Goal: Task Accomplishment & Management: Manage account settings

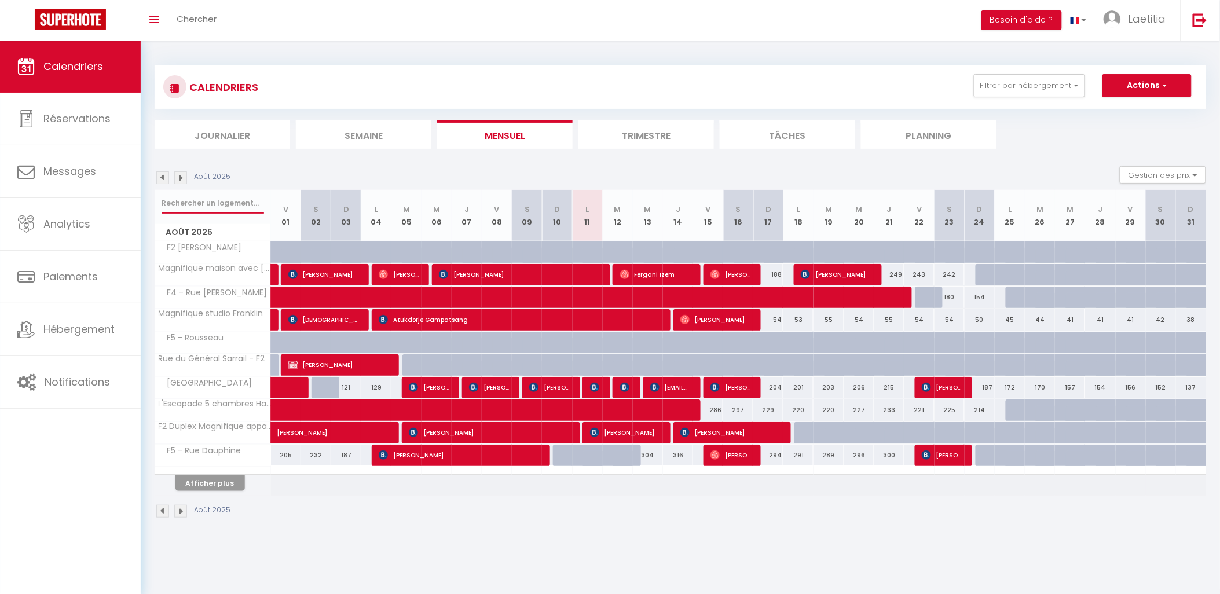
click at [217, 204] on input "text" at bounding box center [213, 203] width 102 height 21
type input "bri"
select select
type input "briq"
select select
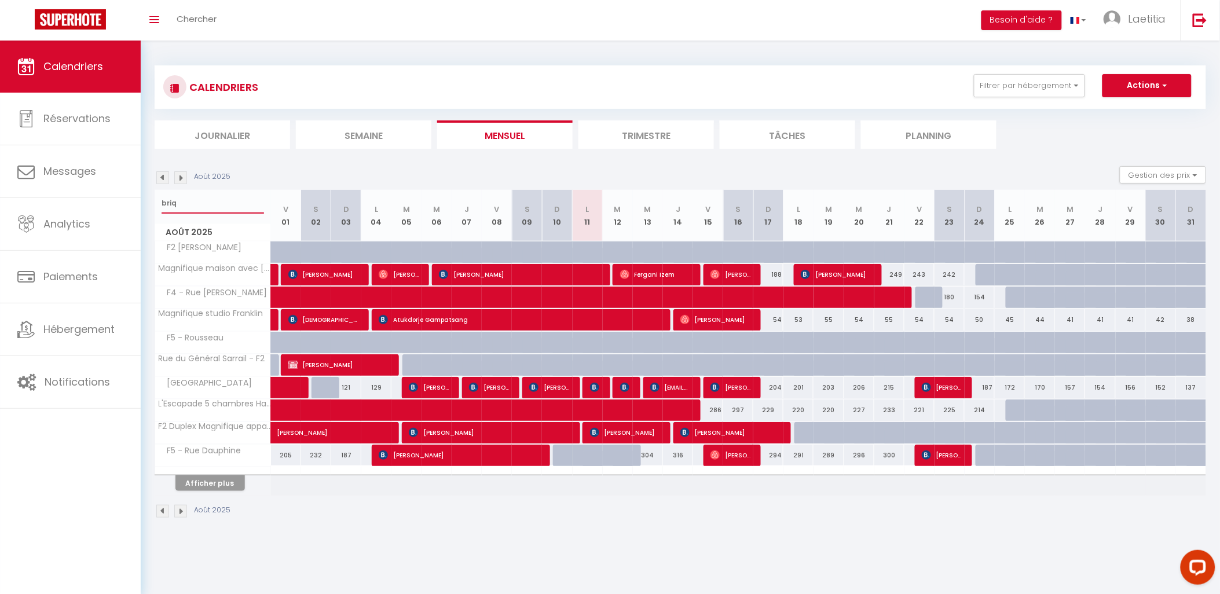
type input "briqu"
select select
type input "brique"
select select
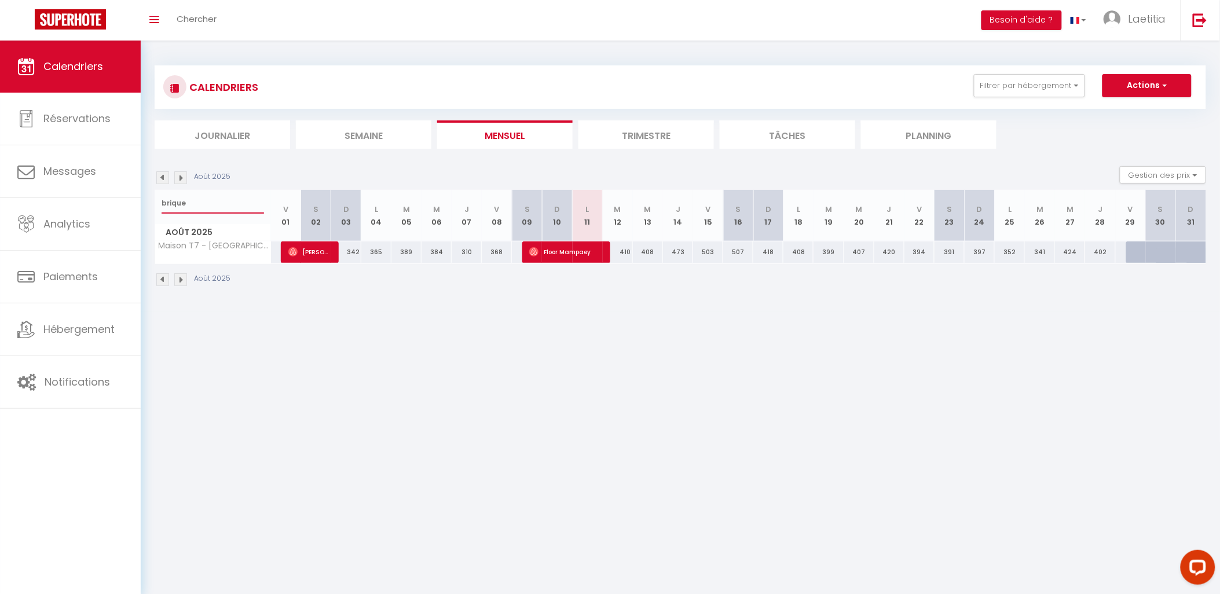
type input "brique"
click at [623, 252] on div "410" at bounding box center [618, 251] width 30 height 21
type input "410"
select select "1"
type input "[DATE]"
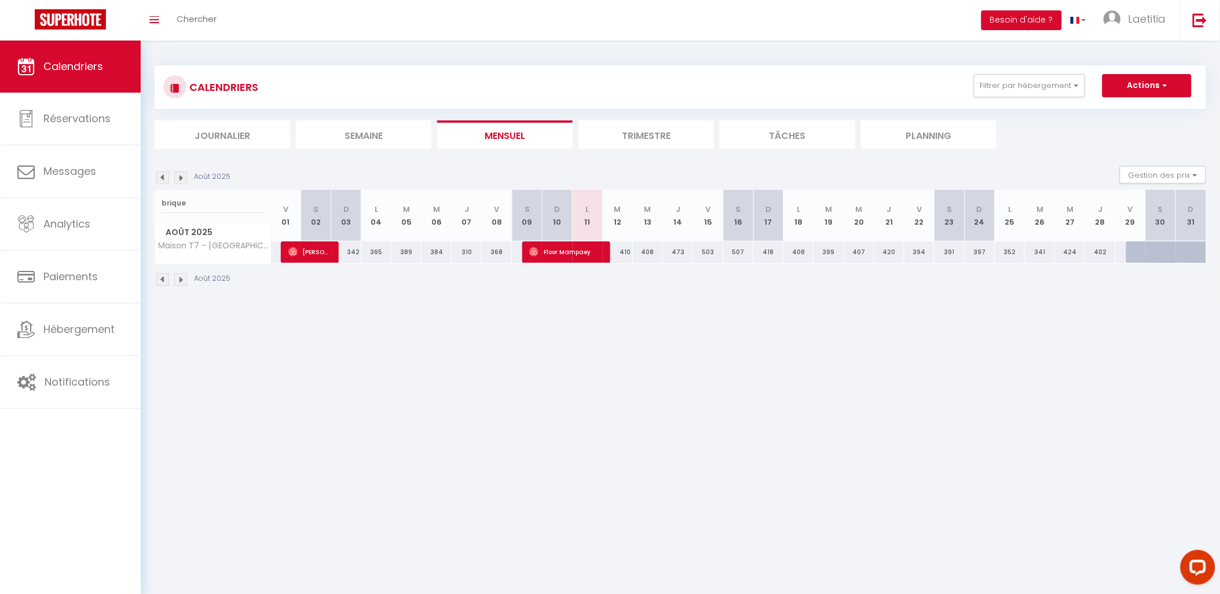
type input "Mer 13 Août 2025"
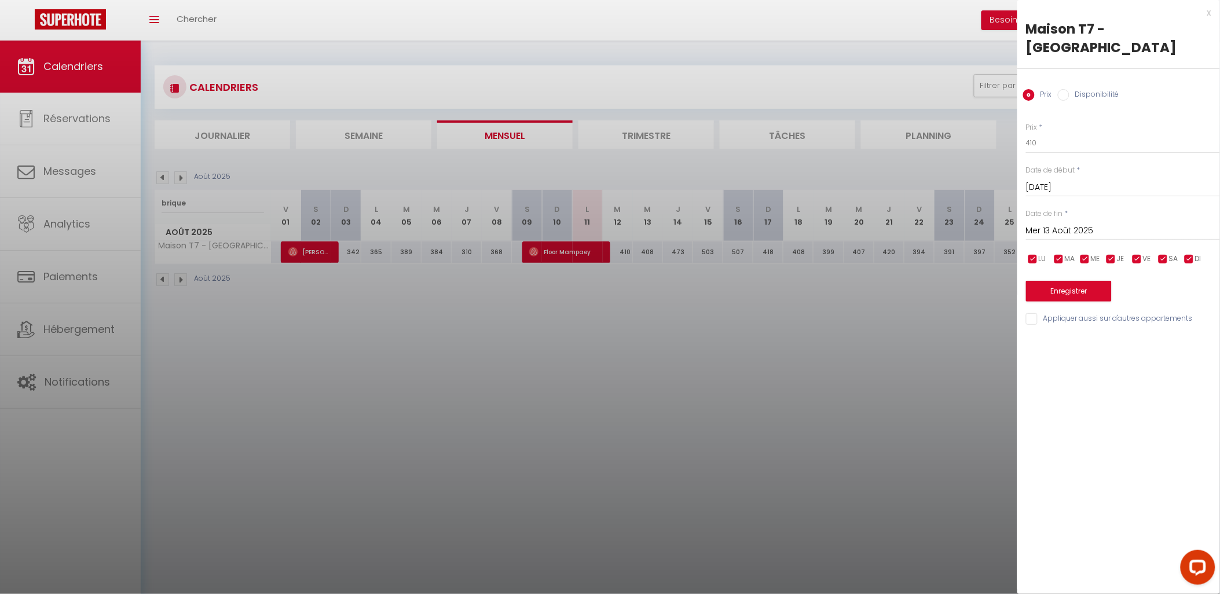
click at [1087, 94] on label "Disponibilité" at bounding box center [1094, 95] width 50 height 13
click at [1069, 94] on input "Disponibilité" at bounding box center [1064, 95] width 12 height 12
radio input "true"
radio input "false"
click at [1069, 152] on select "Disponible Indisponible" at bounding box center [1123, 144] width 194 height 22
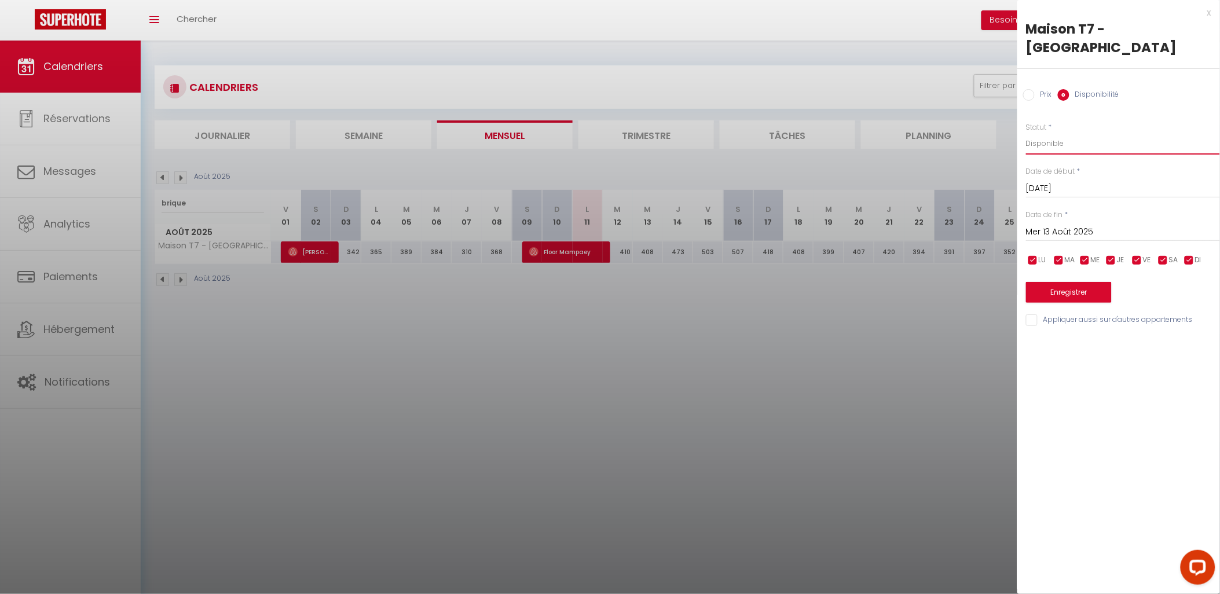
select select "0"
click at [1026, 133] on select "Disponible Indisponible" at bounding box center [1123, 144] width 194 height 22
click at [1056, 290] on button "Enregistrer" at bounding box center [1069, 292] width 86 height 21
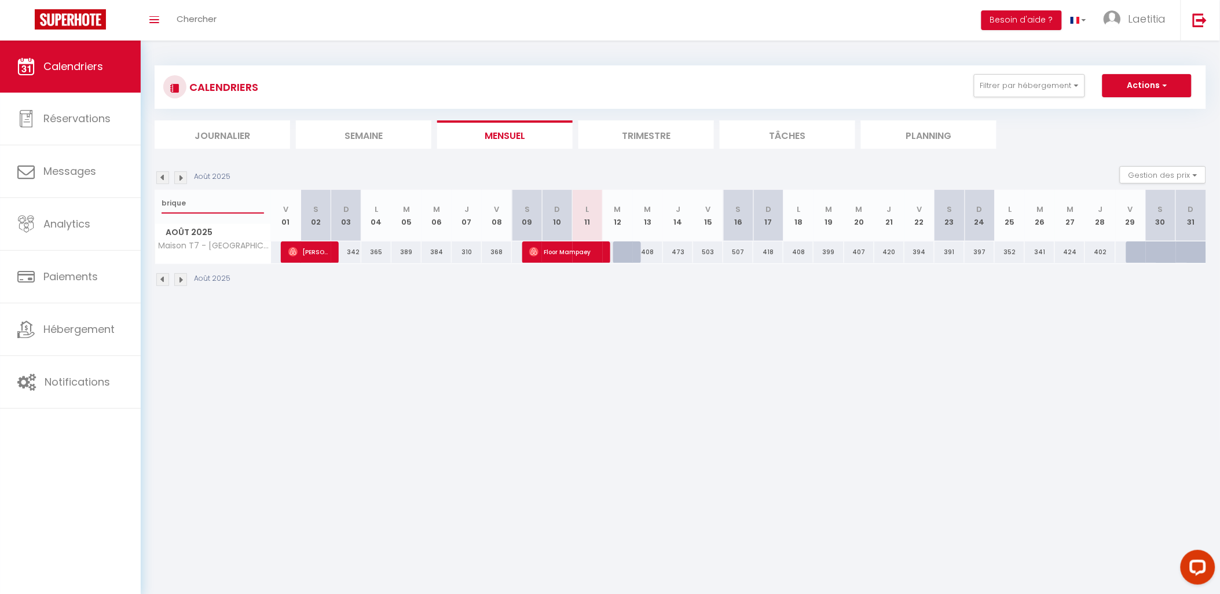
drag, startPoint x: 193, startPoint y: 199, endPoint x: 142, endPoint y: 201, distance: 51.0
click at [142, 201] on div "CALENDRIERS Filtrer par hébergement Activé F2 [PERSON_NAME] maison avec Jardin-…" at bounding box center [680, 176] width 1079 height 271
type input "dauphine"
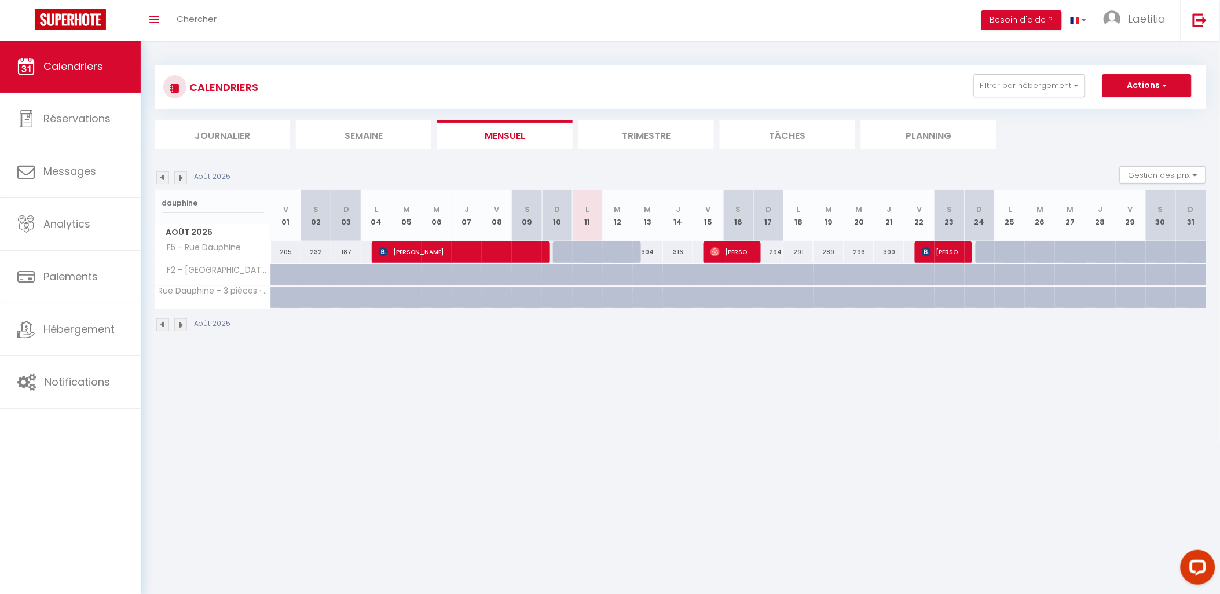
click at [614, 248] on div at bounding box center [628, 259] width 30 height 22
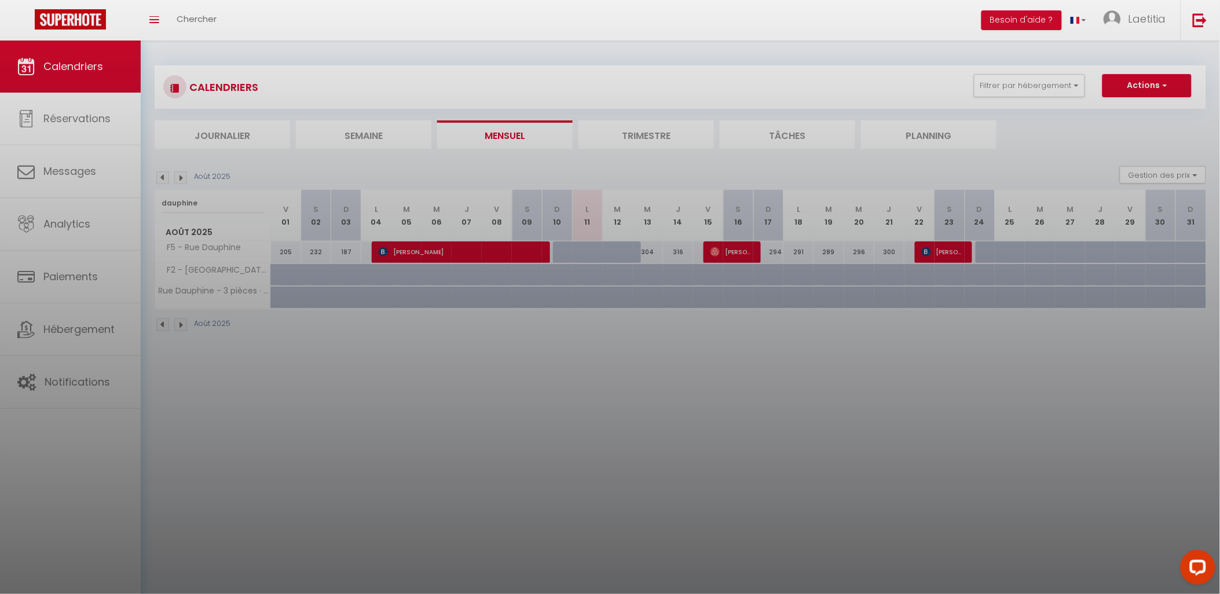
click at [614, 248] on div at bounding box center [610, 297] width 1220 height 594
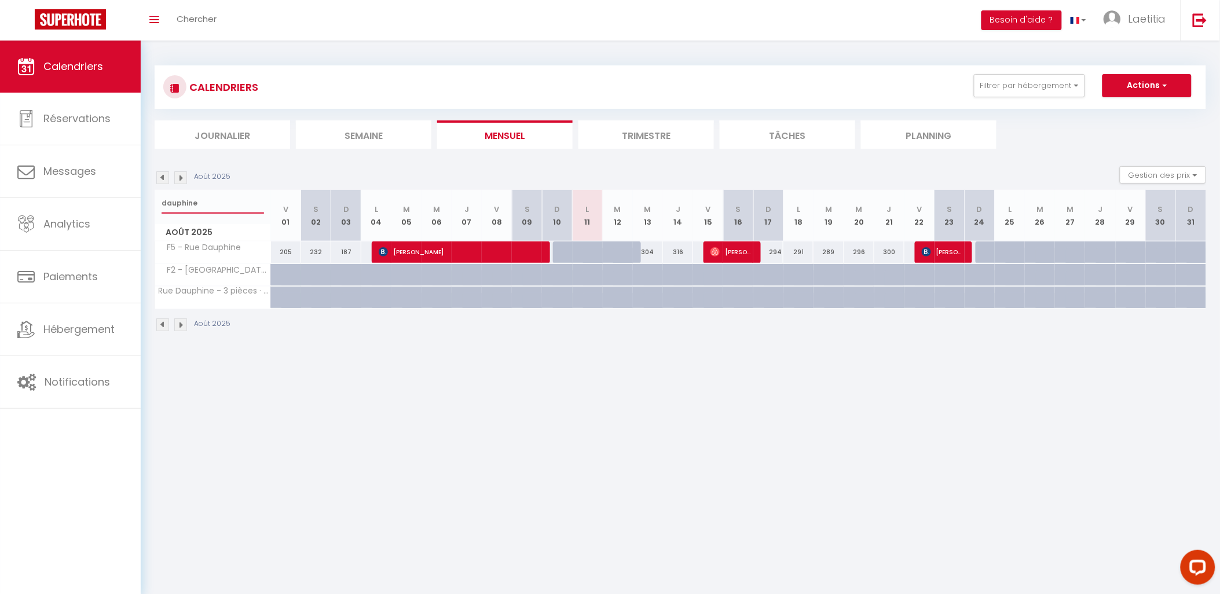
drag, startPoint x: 203, startPoint y: 203, endPoint x: 155, endPoint y: 203, distance: 48.6
click at [155, 203] on div "dauphine" at bounding box center [212, 203] width 115 height 27
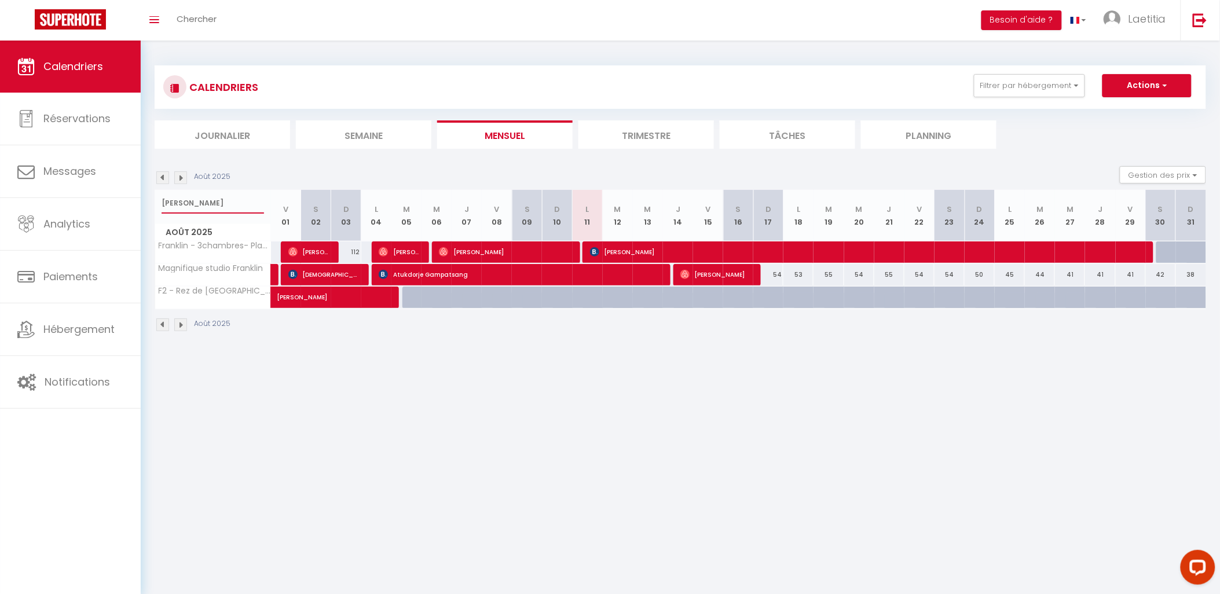
drag, startPoint x: 182, startPoint y: 200, endPoint x: 148, endPoint y: 200, distance: 33.6
click at [148, 200] on div "CALENDRIERS Filtrer par hébergement Activé F2 [PERSON_NAME] maison avec Jardin-…" at bounding box center [680, 199] width 1079 height 317
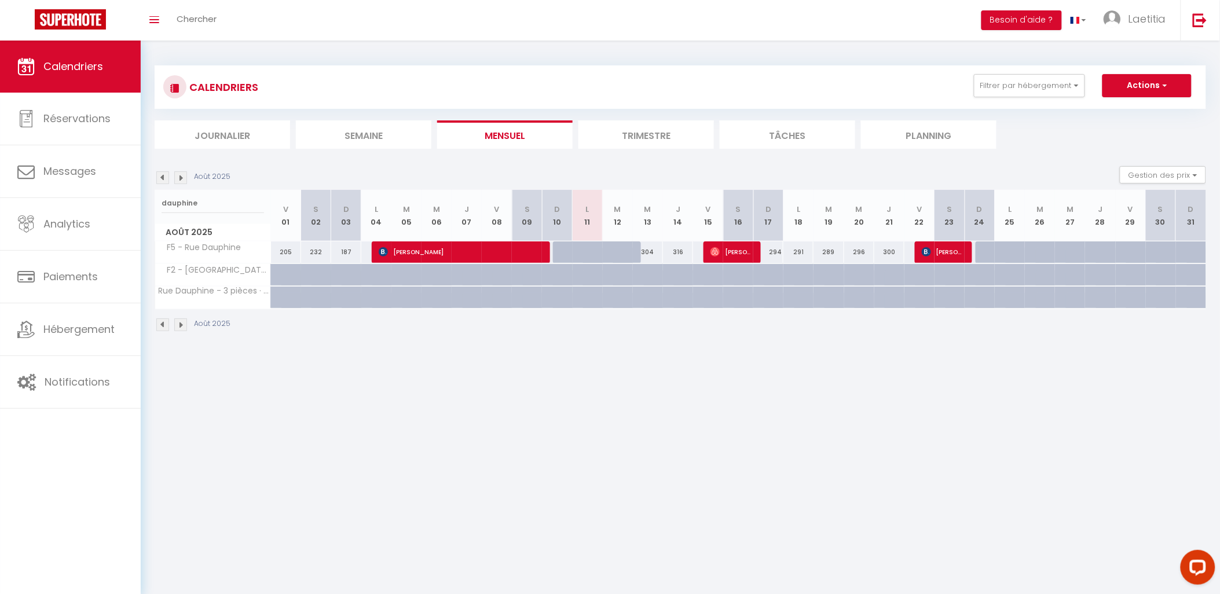
click at [612, 252] on div "320" at bounding box center [617, 251] width 31 height 21
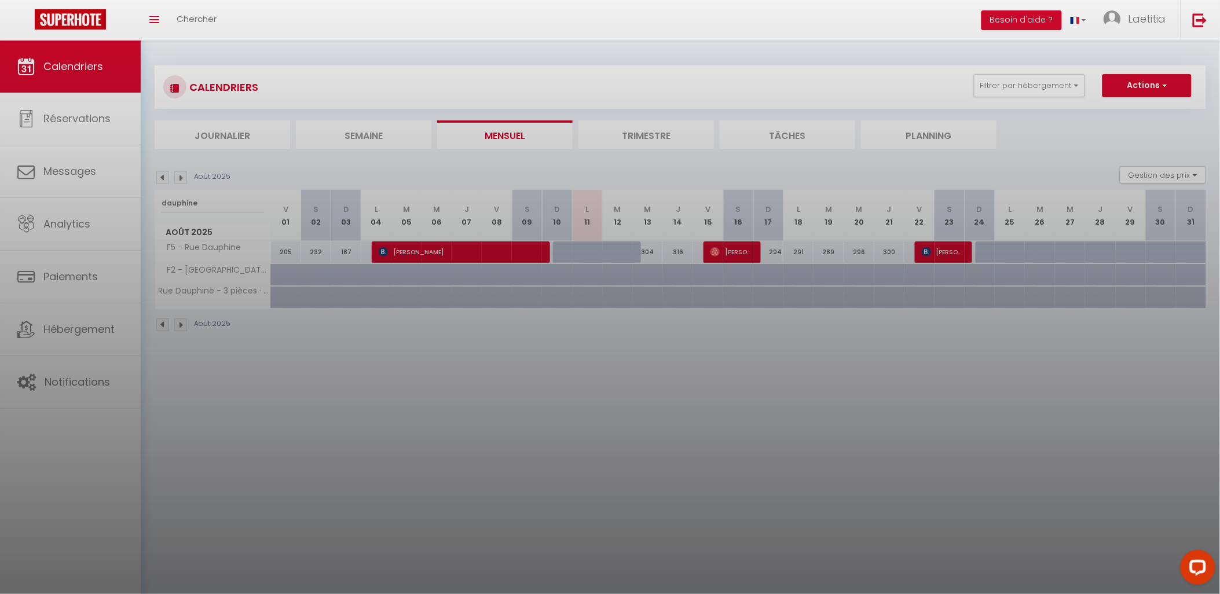
click at [612, 252] on div at bounding box center [610, 297] width 1220 height 594
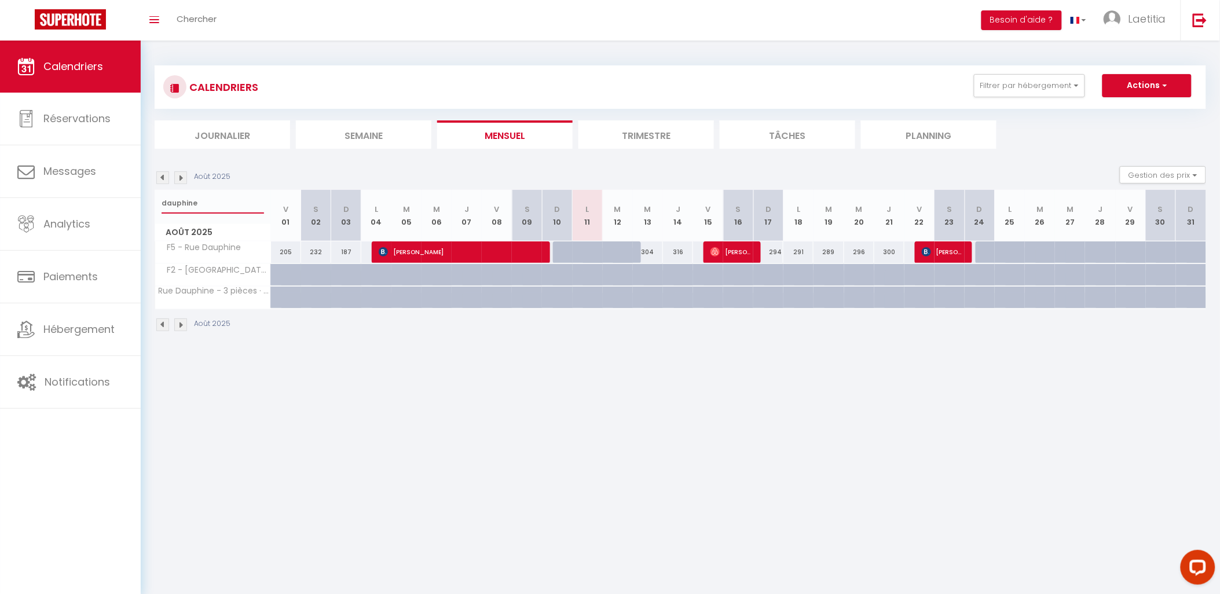
drag, startPoint x: 201, startPoint y: 200, endPoint x: 153, endPoint y: 201, distance: 48.1
click at [153, 201] on div "CALENDRIERS Filtrer par hébergement Activé F2 [PERSON_NAME] maison avec Jardin-…" at bounding box center [680, 199] width 1079 height 317
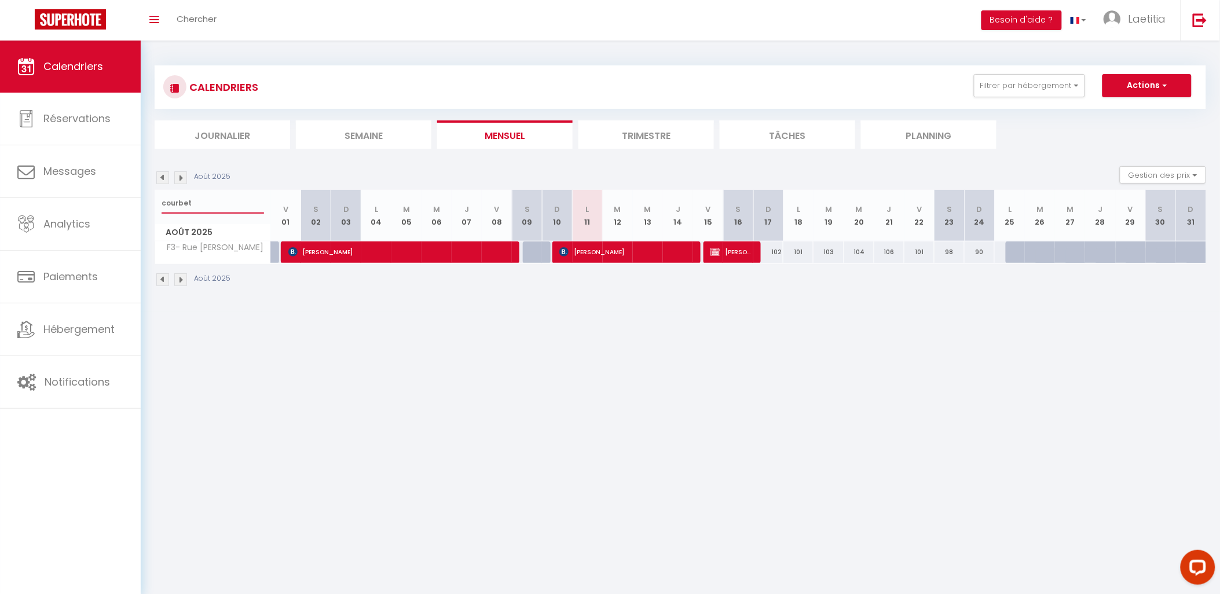
drag, startPoint x: 191, startPoint y: 203, endPoint x: 147, endPoint y: 205, distance: 44.1
click at [147, 205] on div "CALENDRIERS Filtrer par hébergement Activé F2 [PERSON_NAME] maison avec Jardin-…" at bounding box center [680, 176] width 1079 height 271
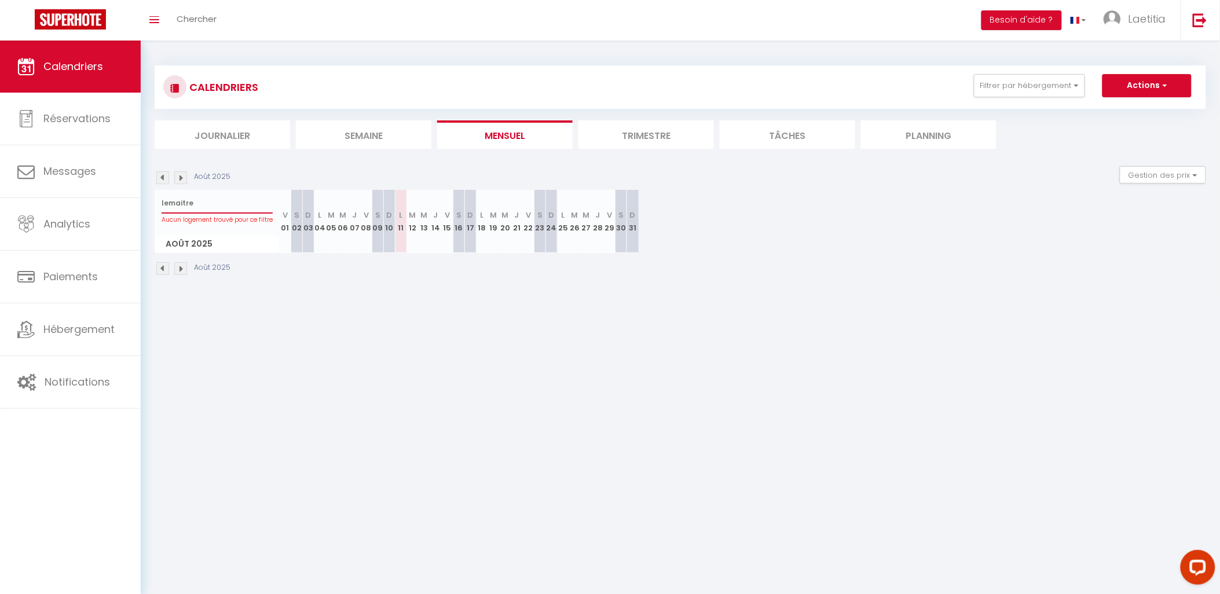
drag, startPoint x: 207, startPoint y: 201, endPoint x: 153, endPoint y: 201, distance: 53.3
click at [153, 201] on div "CALENDRIERS Filtrer par hébergement Activé F2 [PERSON_NAME] maison avec Jardin-…" at bounding box center [680, 171] width 1079 height 261
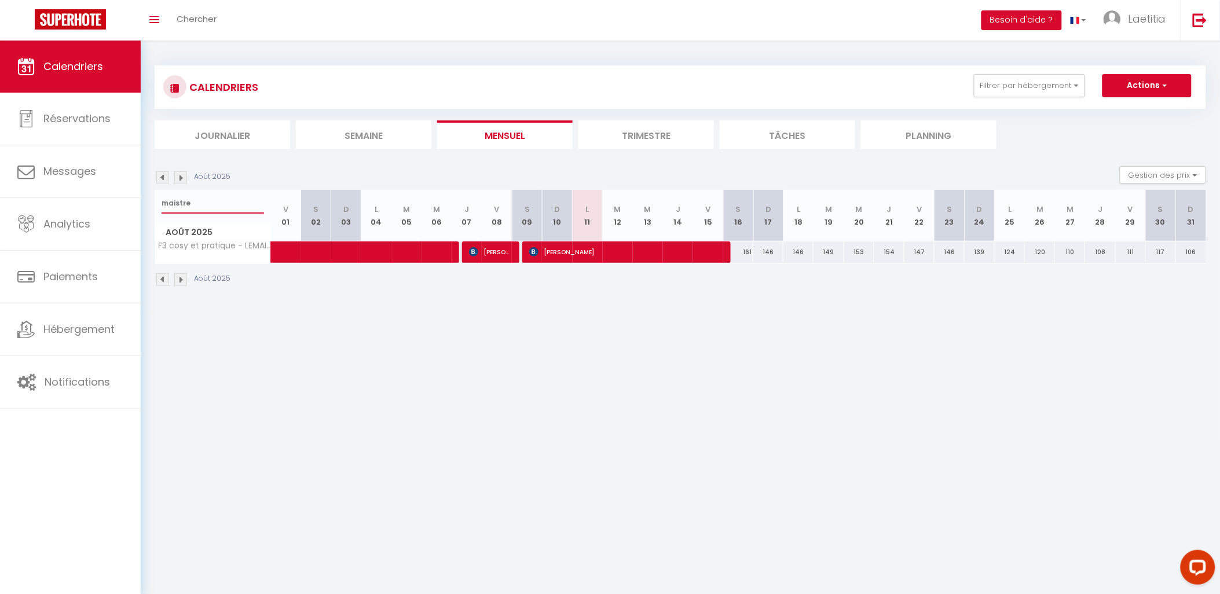
drag, startPoint x: 200, startPoint y: 203, endPoint x: 153, endPoint y: 199, distance: 47.1
click at [153, 199] on div "CALENDRIERS Filtrer par hébergement Activé F2 [PERSON_NAME] maison avec Jardin-…" at bounding box center [680, 176] width 1079 height 271
type input "brique"
